Goal: Task Accomplishment & Management: Use online tool/utility

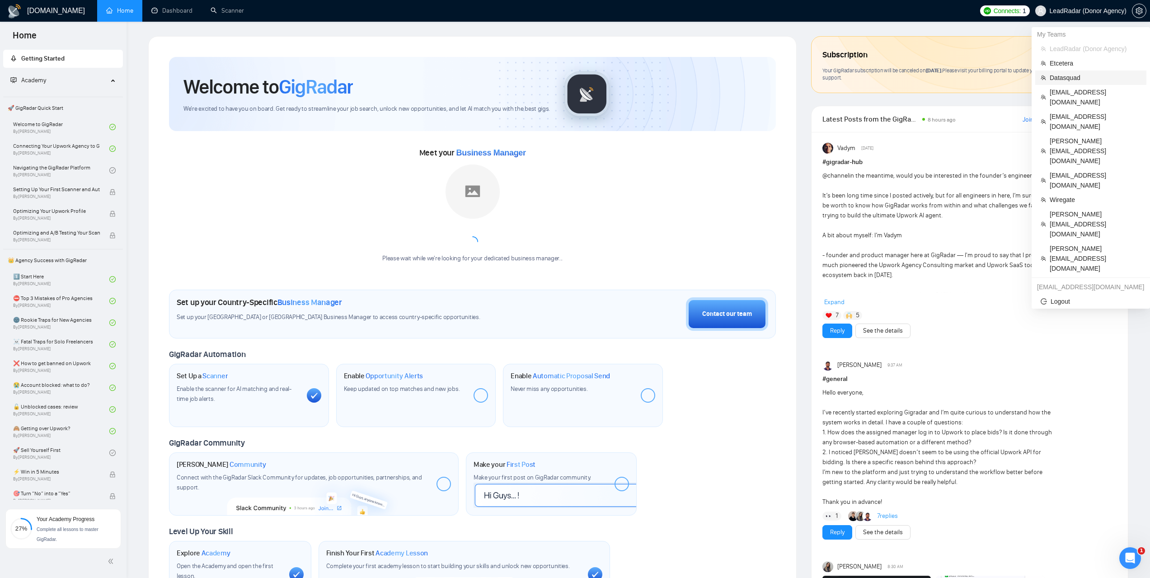
click at [1069, 79] on span "Datasquad" at bounding box center [1095, 78] width 91 height 10
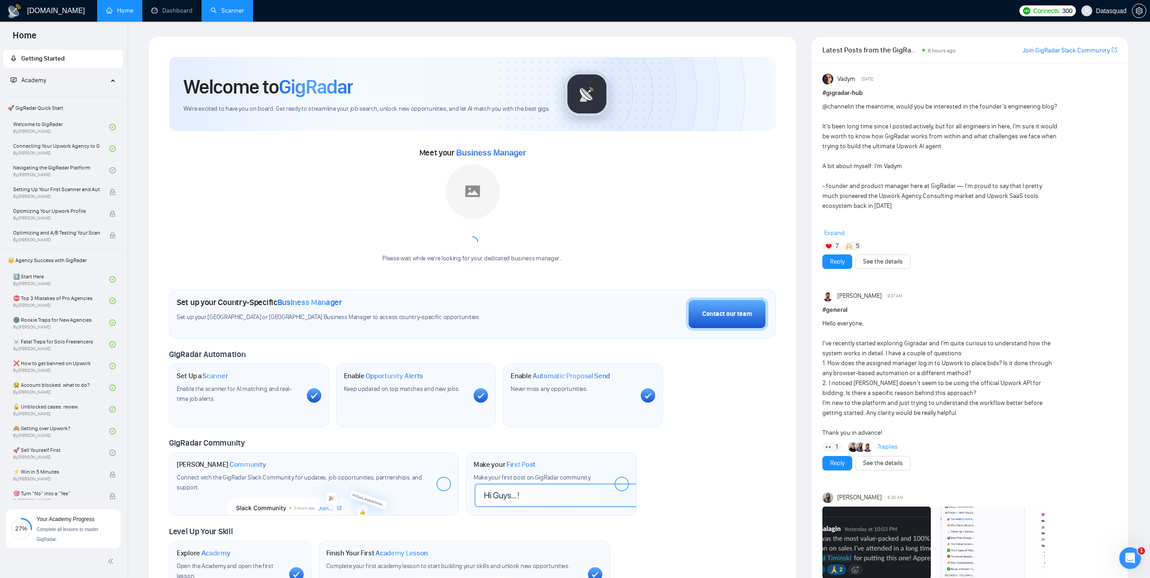
click at [219, 9] on link "Scanner" at bounding box center [227, 11] width 33 height 8
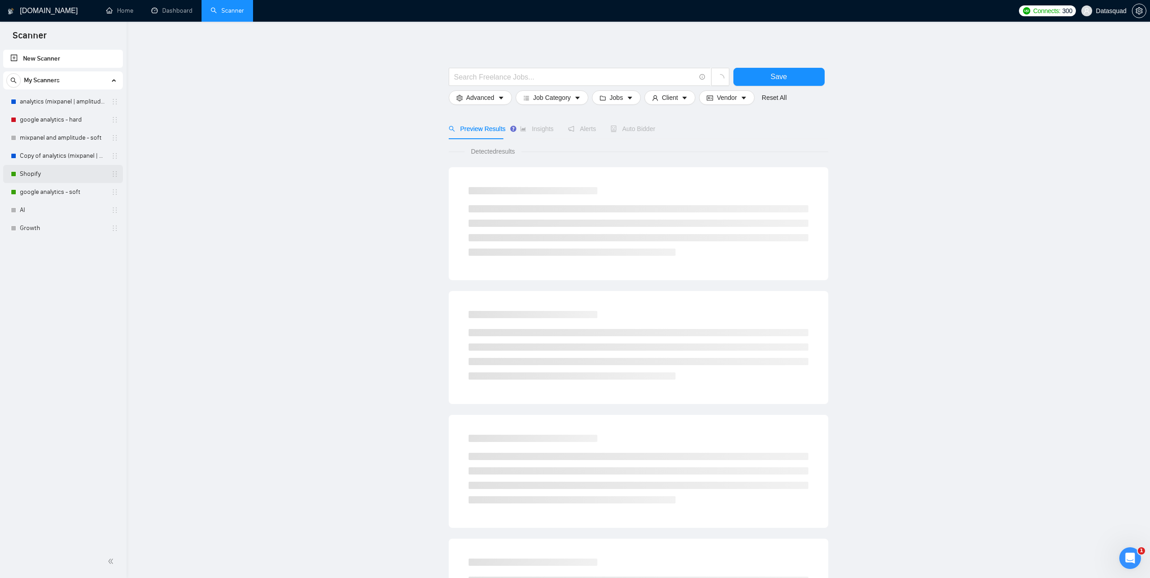
click at [39, 176] on link "Shopify" at bounding box center [63, 174] width 86 height 18
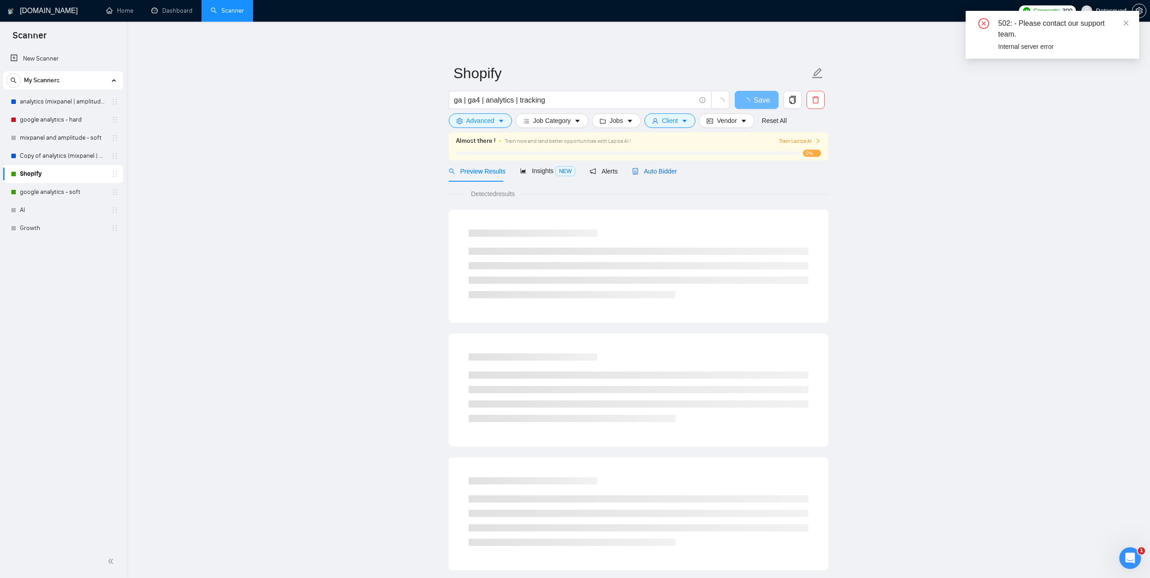
click at [661, 173] on span "Auto Bidder" at bounding box center [654, 171] width 45 height 7
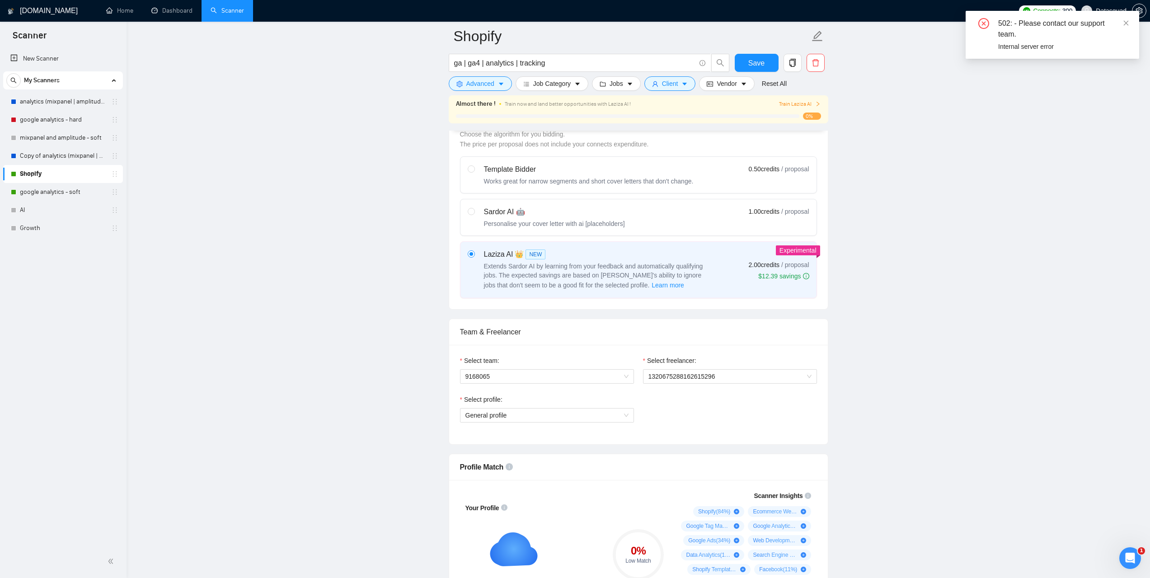
scroll to position [271, 0]
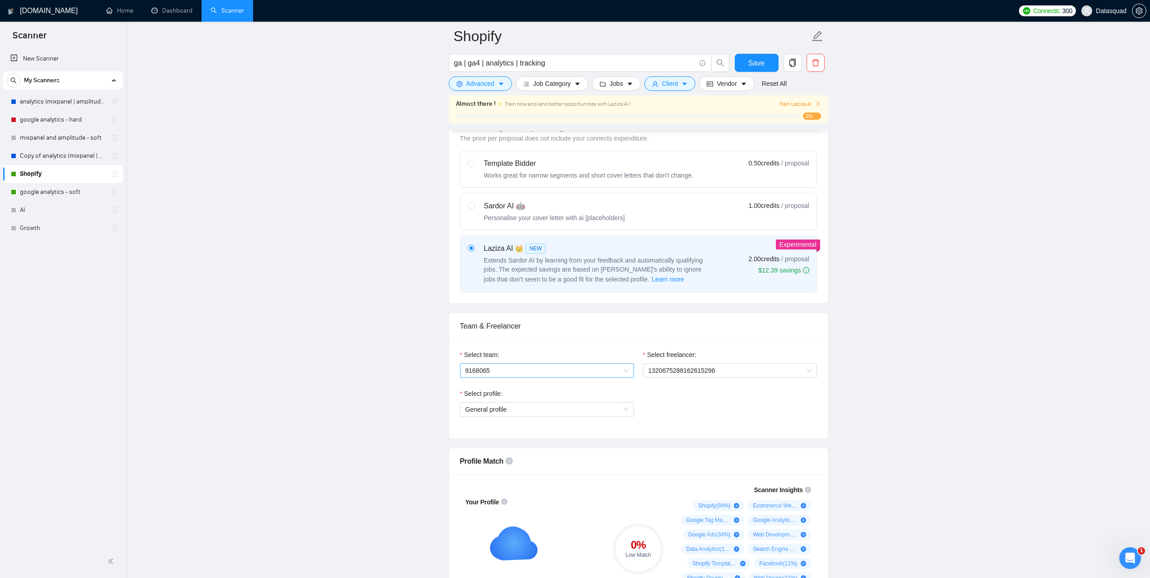
click at [626, 371] on span "9168065" at bounding box center [546, 371] width 163 height 14
click at [516, 388] on div "Datasquad" at bounding box center [546, 388] width 163 height 10
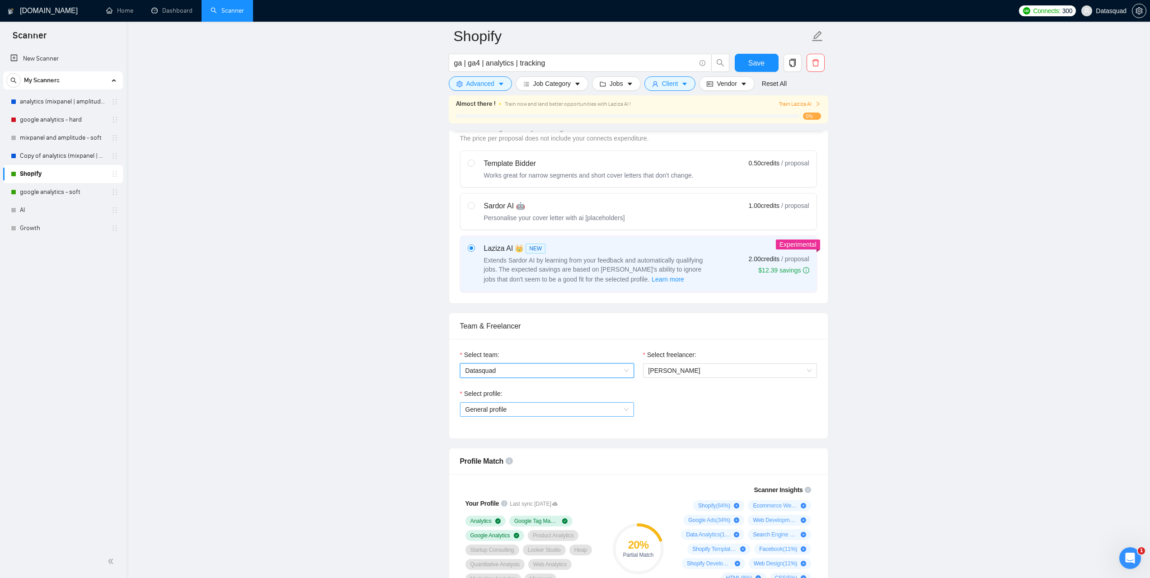
click at [616, 410] on span "General profile" at bounding box center [546, 410] width 163 height 14
click at [540, 441] on div "Data Analytics" at bounding box center [546, 441] width 163 height 10
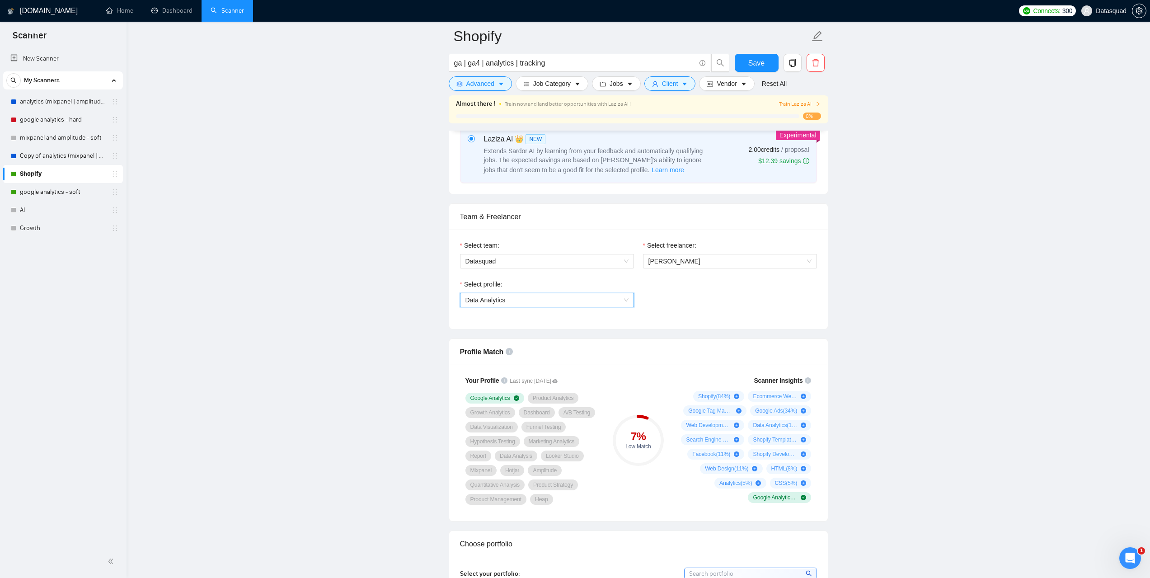
scroll to position [407, 0]
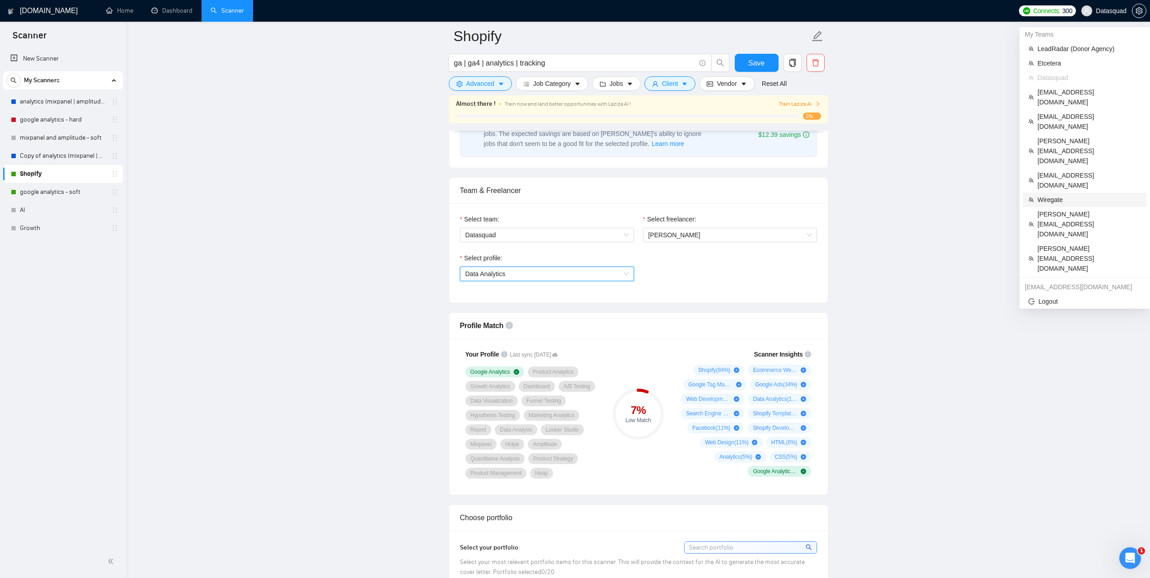
click at [1054, 195] on span "Wiregate" at bounding box center [1089, 200] width 103 height 10
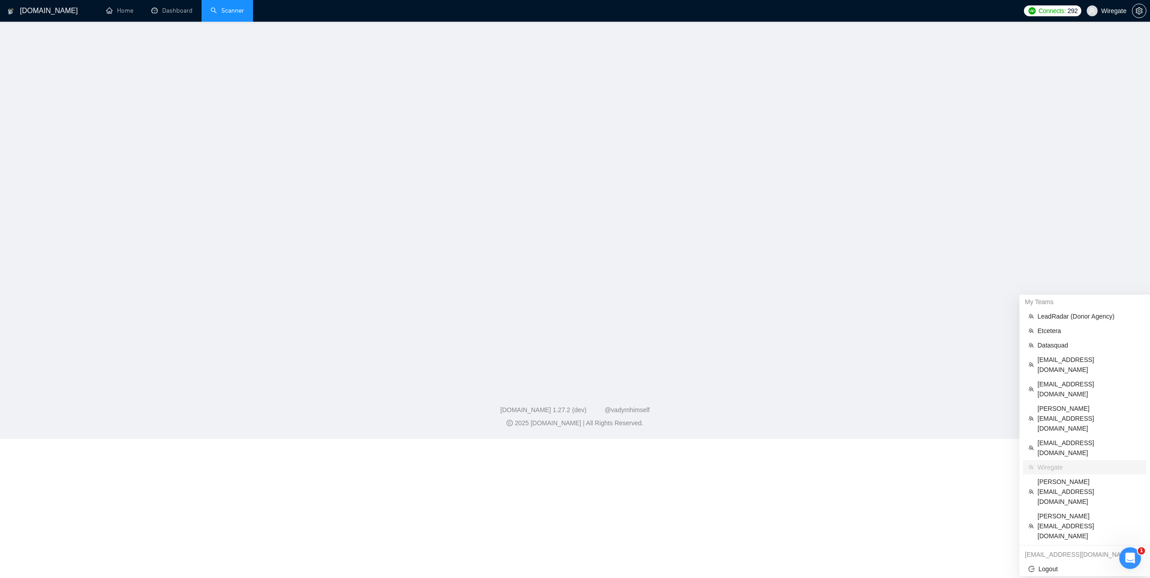
scroll to position [50, 0]
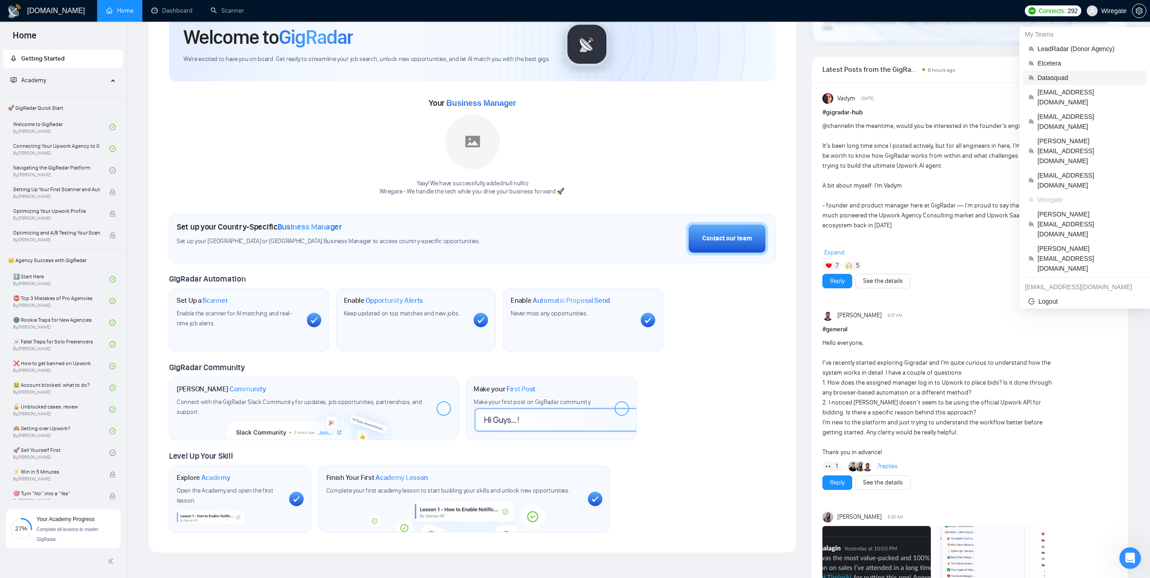
drag, startPoint x: 1064, startPoint y: 79, endPoint x: 846, endPoint y: 78, distance: 217.8
click at [1064, 78] on span "Datasquad" at bounding box center [1089, 78] width 103 height 10
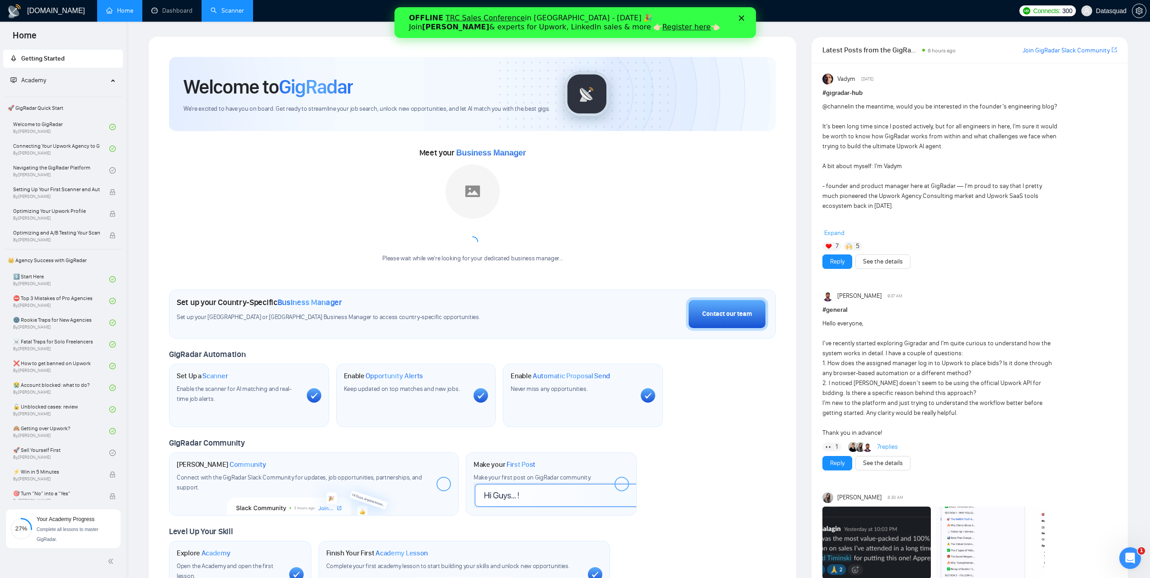
click at [230, 7] on link "Scanner" at bounding box center [227, 11] width 33 height 8
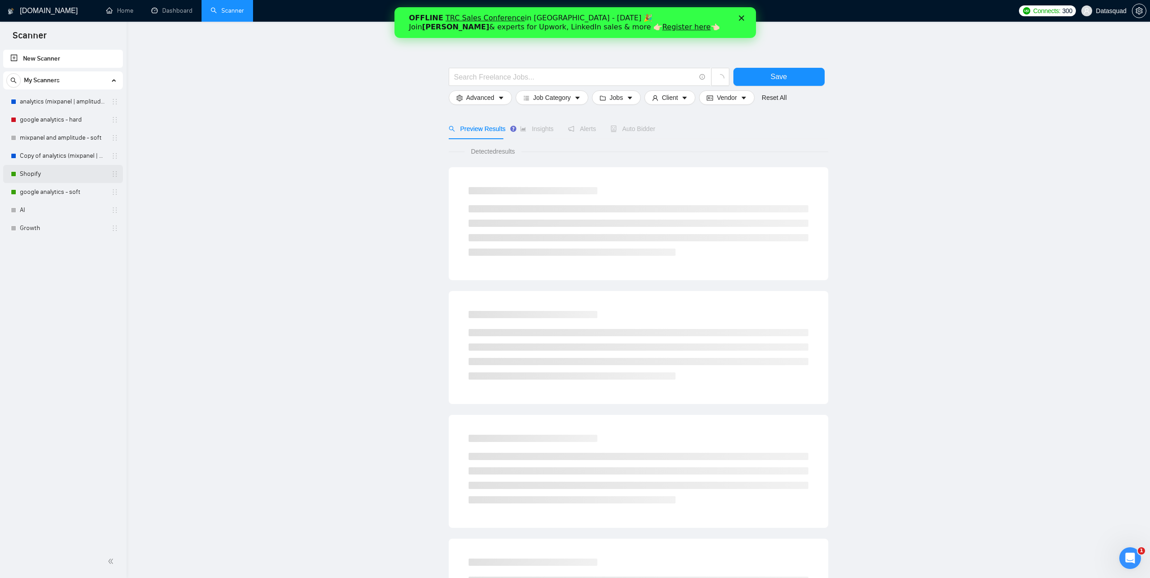
drag, startPoint x: 35, startPoint y: 174, endPoint x: 62, endPoint y: 180, distance: 27.4
click at [35, 174] on link "Shopify" at bounding box center [63, 174] width 86 height 18
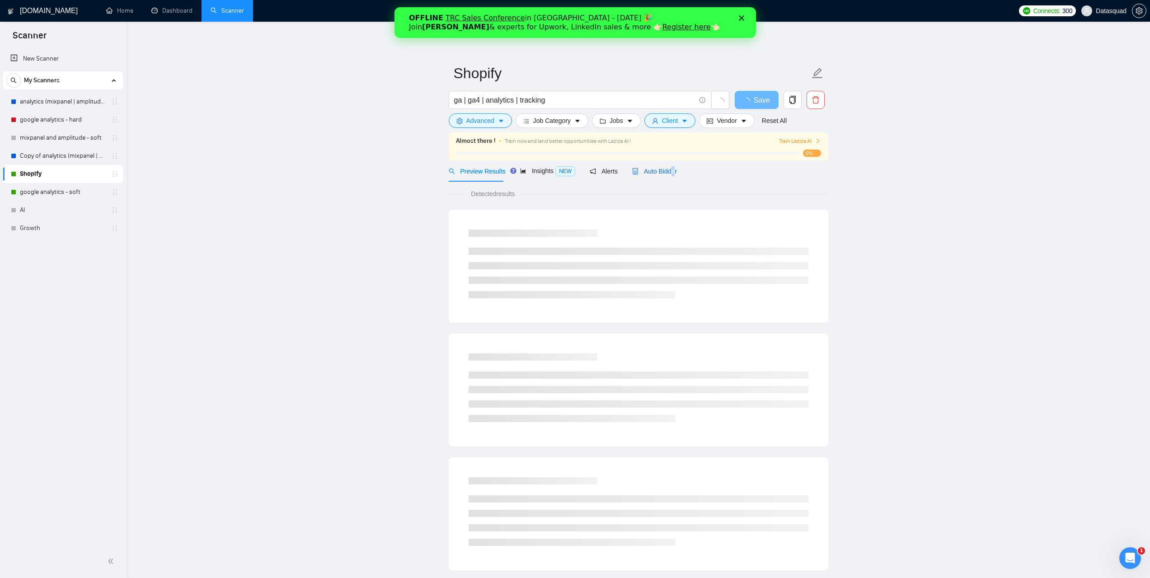
click at [669, 171] on span "Auto Bidder" at bounding box center [654, 171] width 45 height 7
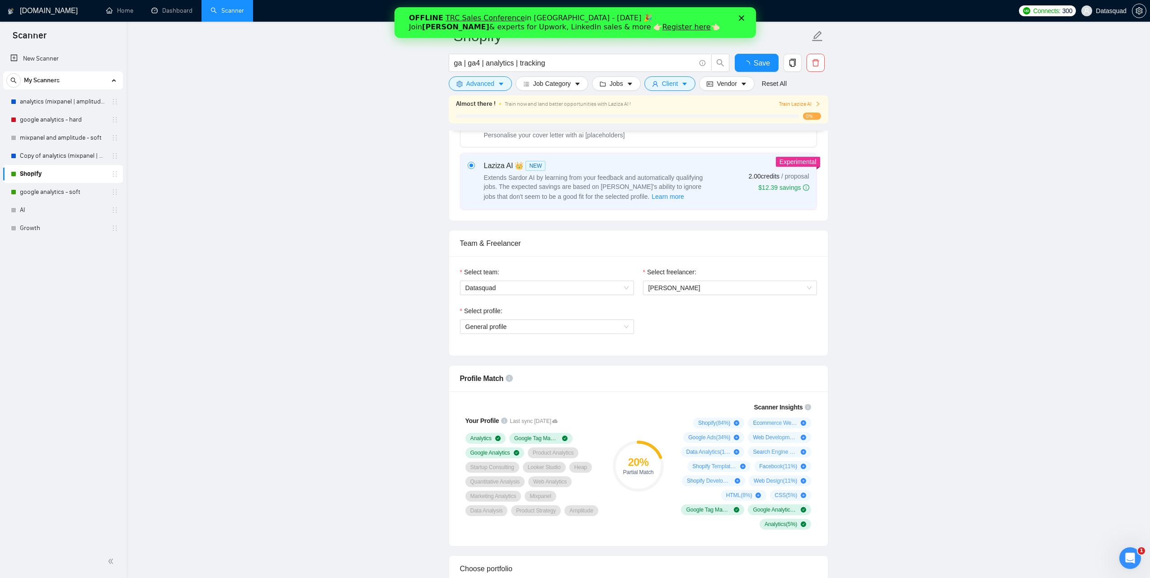
scroll to position [407, 0]
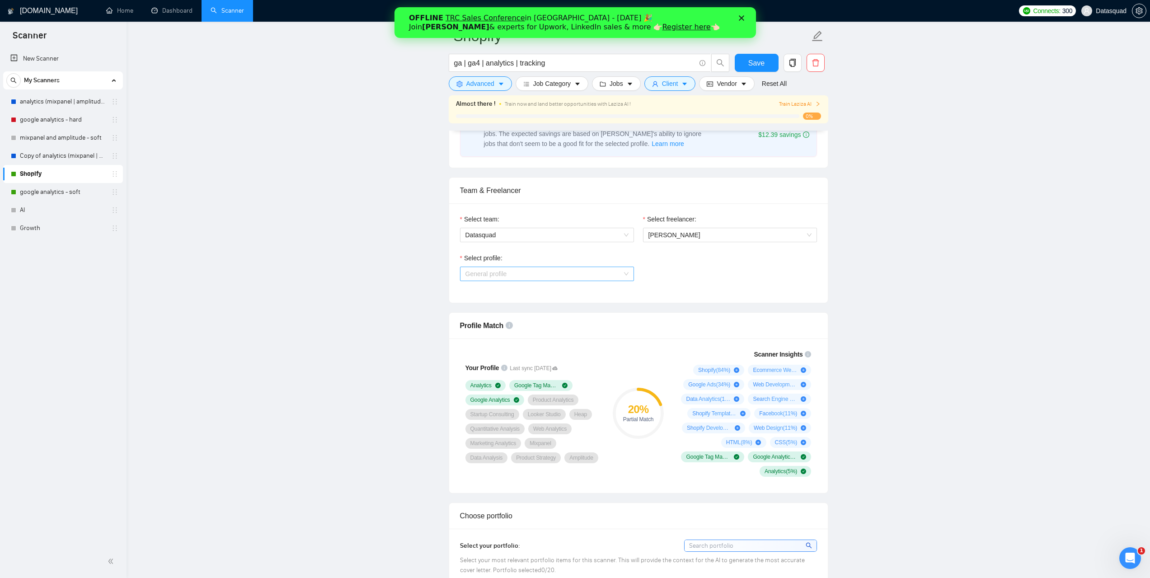
click at [621, 274] on span "General profile" at bounding box center [546, 274] width 163 height 14
click at [574, 304] on div "Data Analytics" at bounding box center [546, 306] width 163 height 10
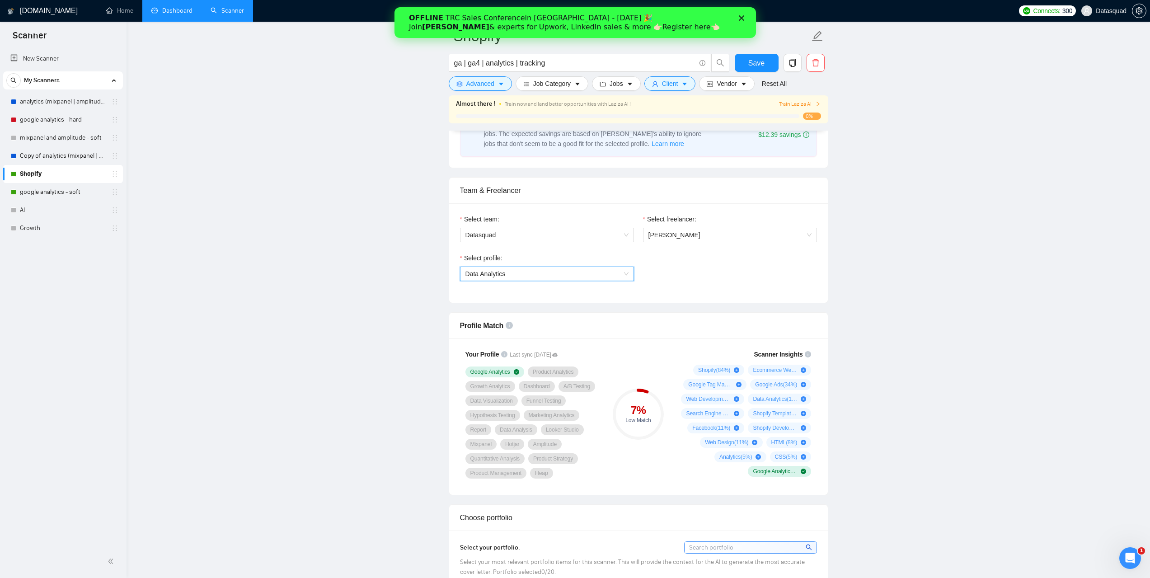
click at [173, 14] on link "Dashboard" at bounding box center [171, 11] width 41 height 8
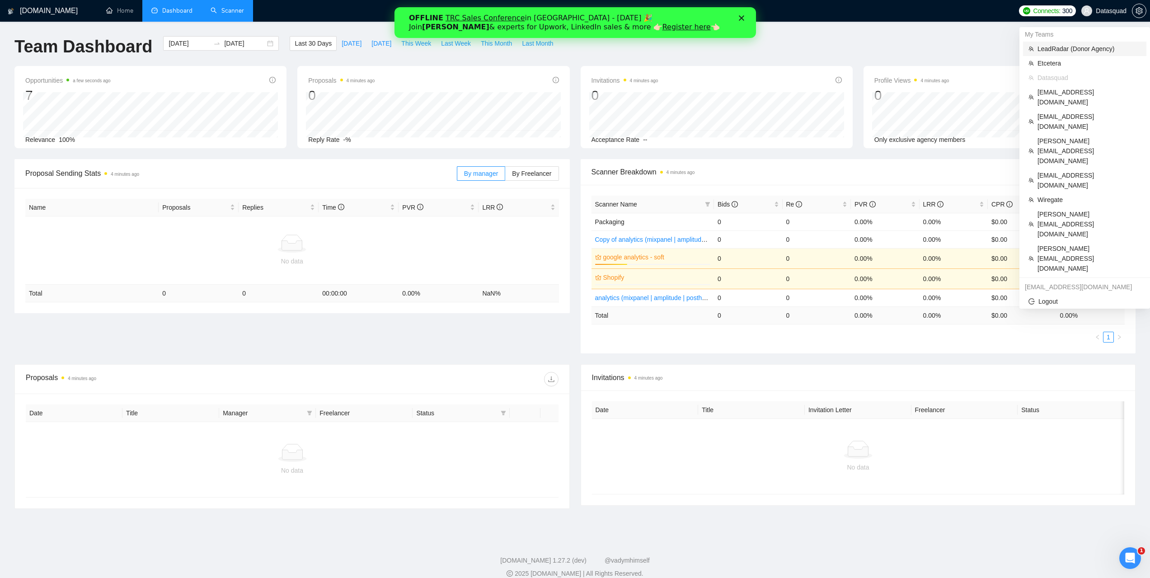
click at [1058, 48] on span "LeadRadar (Donor Agency)" at bounding box center [1089, 49] width 103 height 10
